Goal: Task Accomplishment & Management: Complete application form

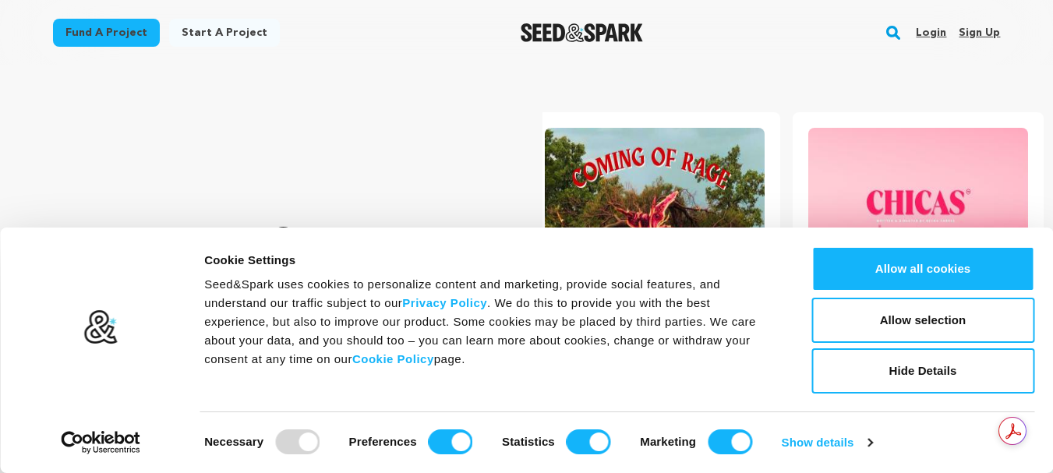
scroll to position [0, 5]
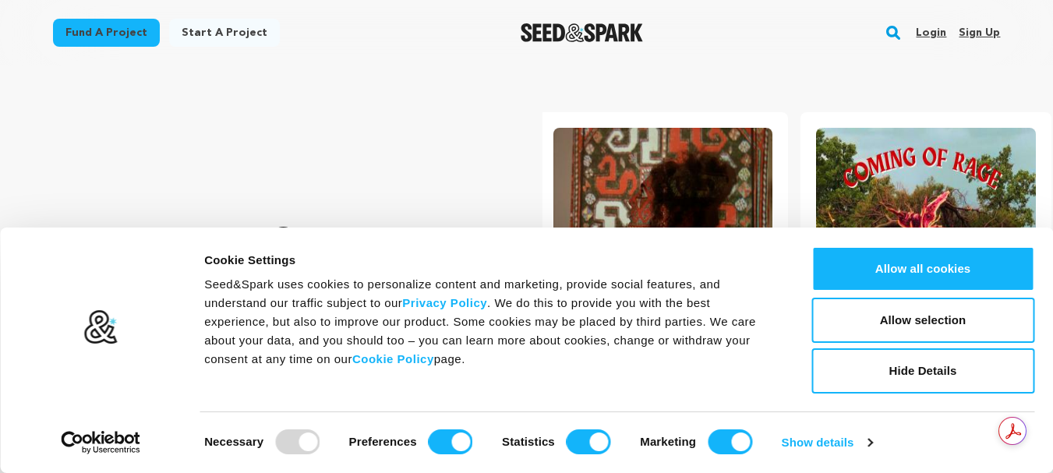
click at [982, 29] on link "Sign up" at bounding box center [979, 32] width 41 height 25
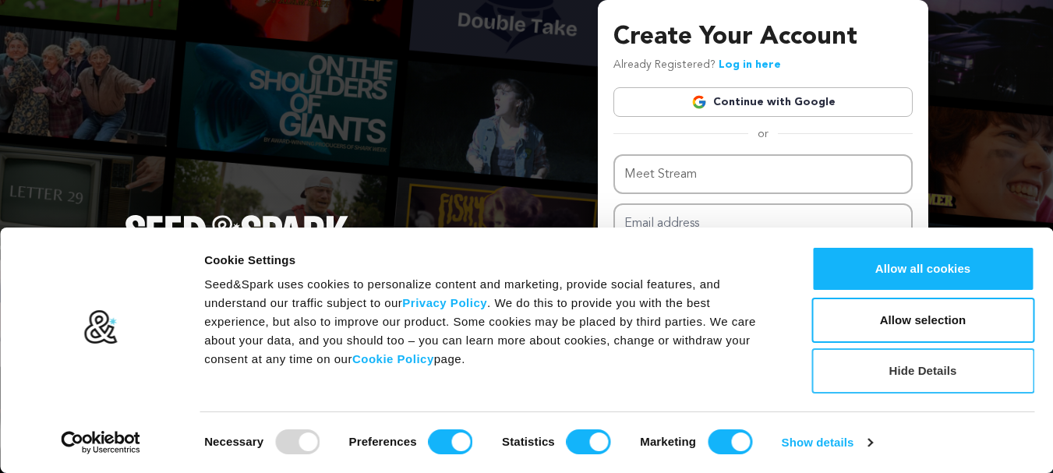
type input "Meet Stream"
click at [915, 370] on button "Hide Details" at bounding box center [923, 370] width 223 height 45
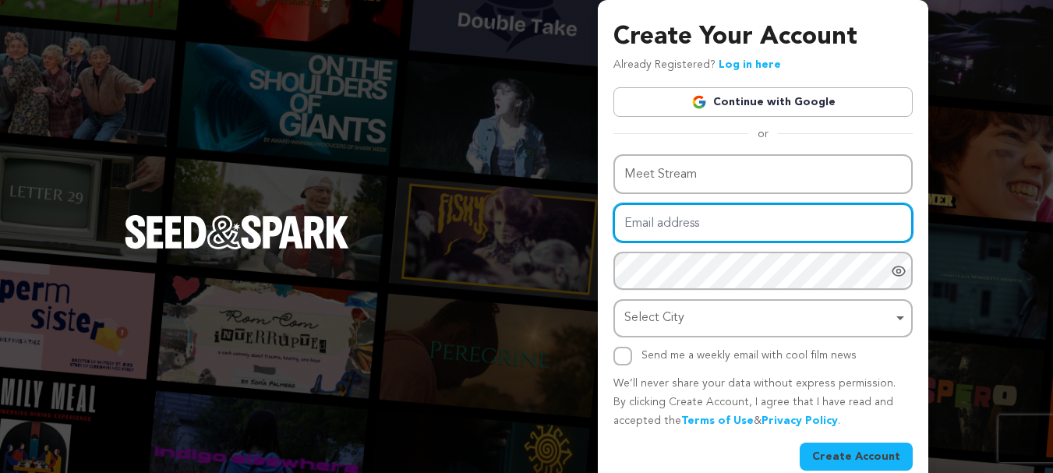
click at [696, 227] on input "Email address" at bounding box center [763, 223] width 299 height 40
paste input "MeetStream@123"
type input "MeetStream@123"
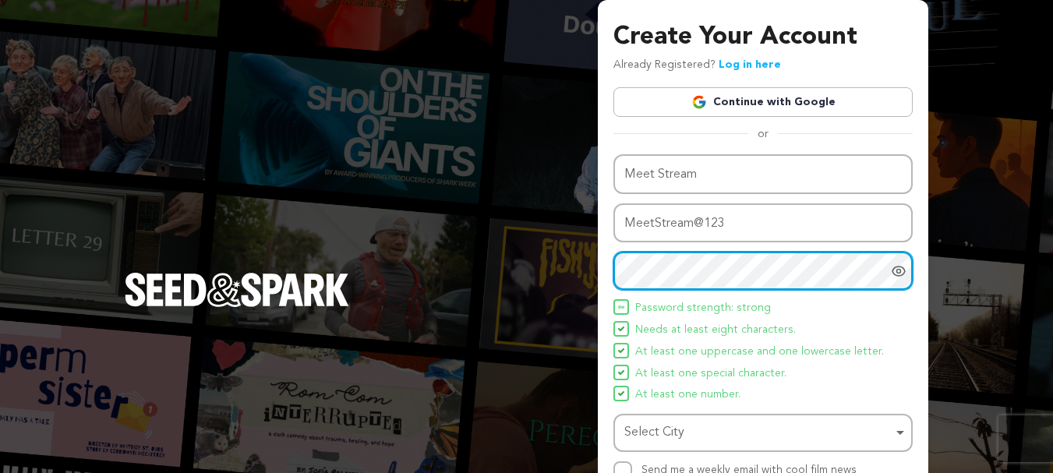
click at [672, 441] on div "Select City Remove item" at bounding box center [758, 433] width 268 height 23
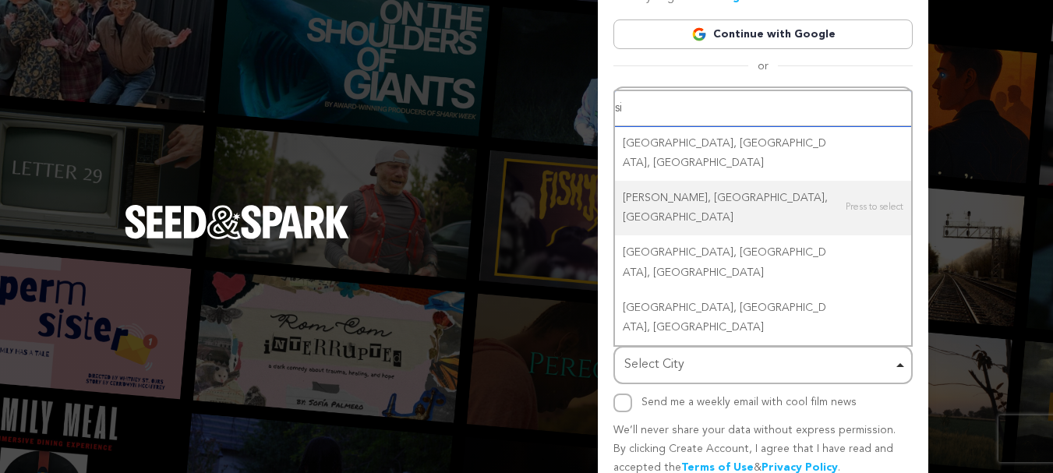
scroll to position [137, 0]
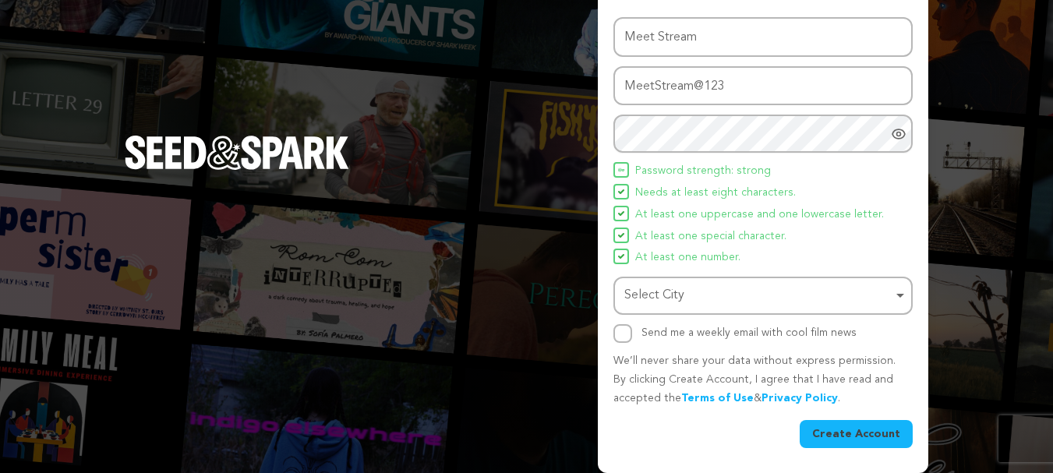
click at [691, 304] on div "Select City Remove item" at bounding box center [758, 296] width 268 height 23
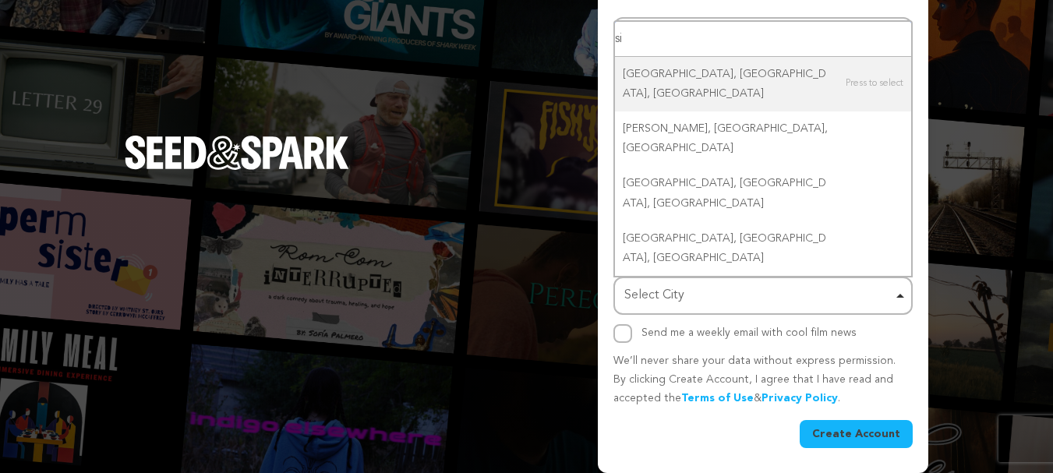
paste input "singapore"
type input "sisingapore"
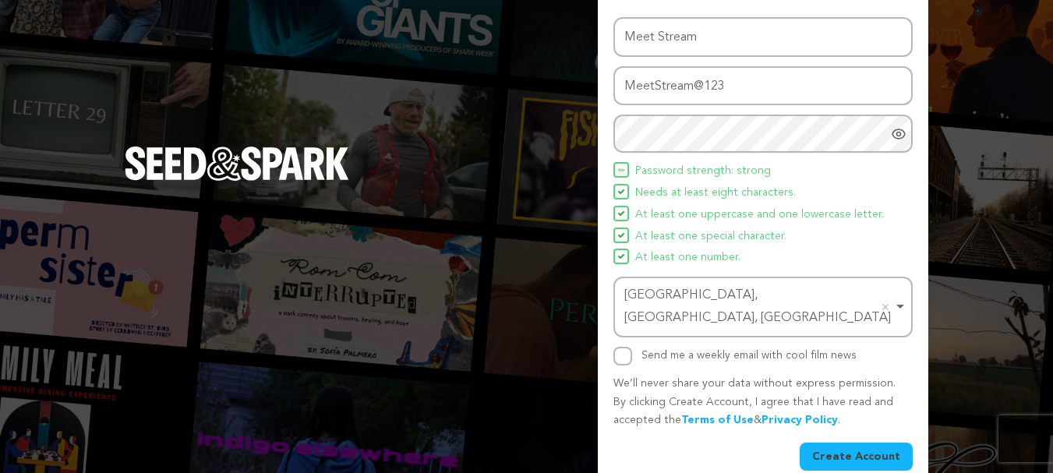
click at [697, 303] on div "Singhpur, Punjab, India Remove item" at bounding box center [758, 307] width 268 height 45
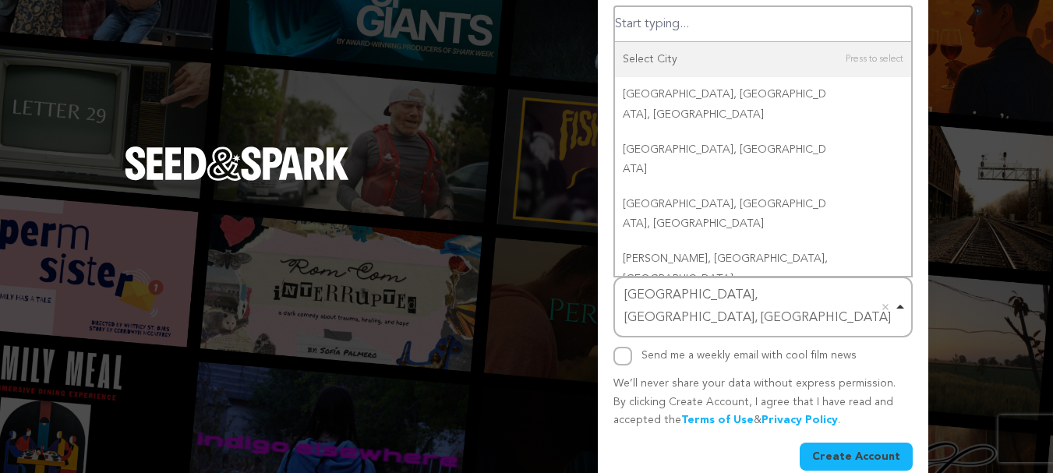
paste input "singapore"
type input "singapore"
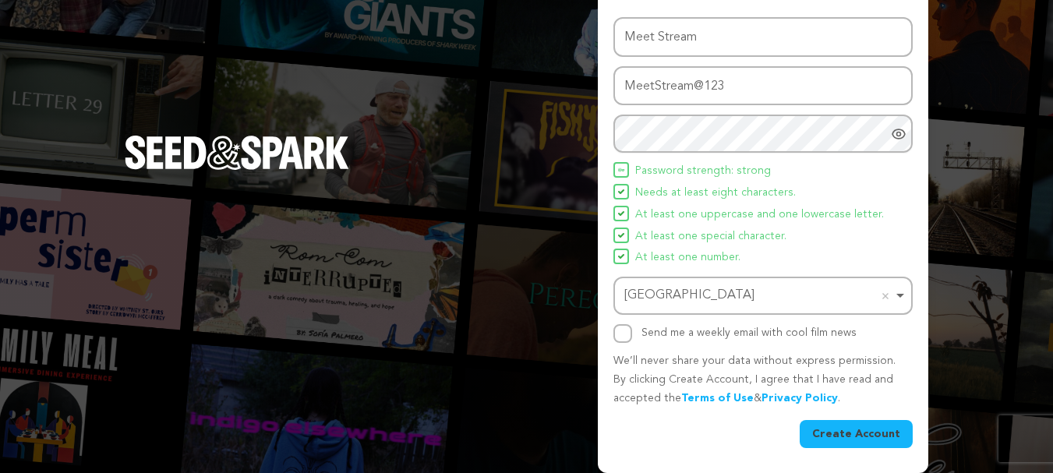
click at [833, 435] on button "Create Account" at bounding box center [856, 434] width 113 height 28
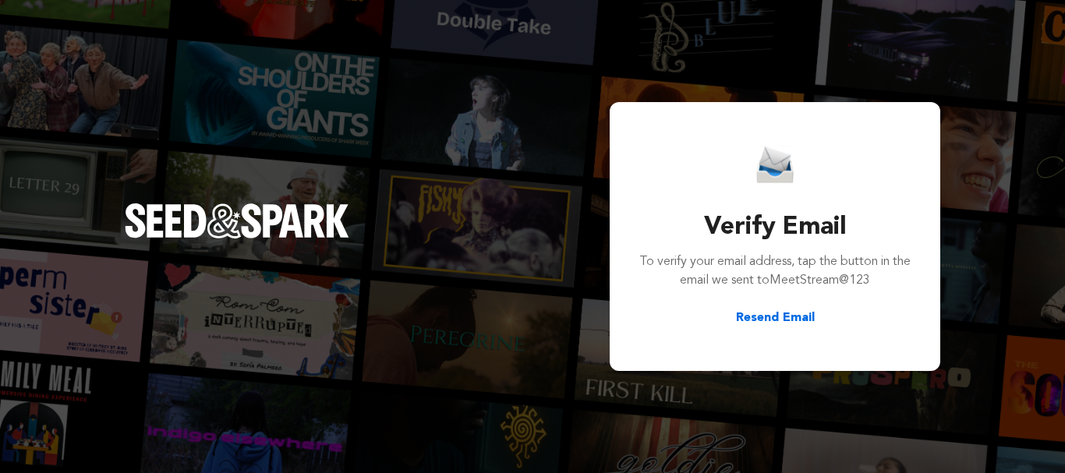
click at [765, 320] on button "Resend Email" at bounding box center [775, 318] width 79 height 19
